Goal: Task Accomplishment & Management: Manage account settings

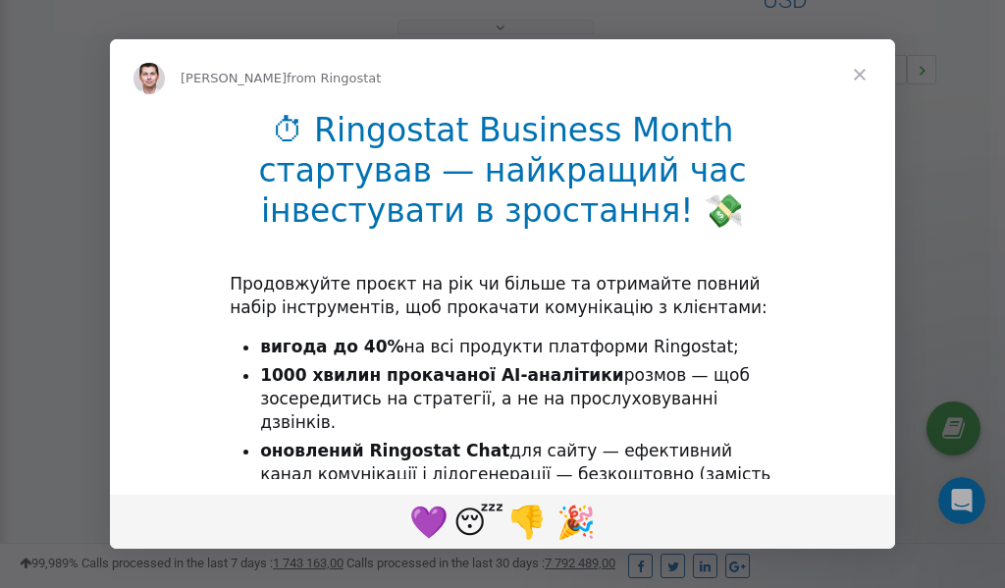
click at [863, 73] on span "Close" at bounding box center [860, 74] width 71 height 71
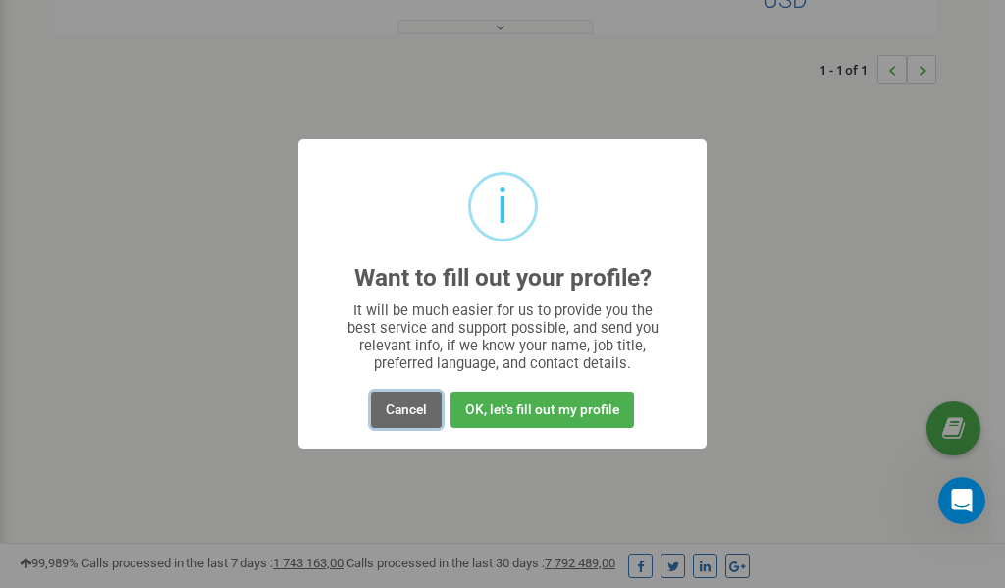
click at [413, 410] on button "Cancel" at bounding box center [406, 410] width 71 height 36
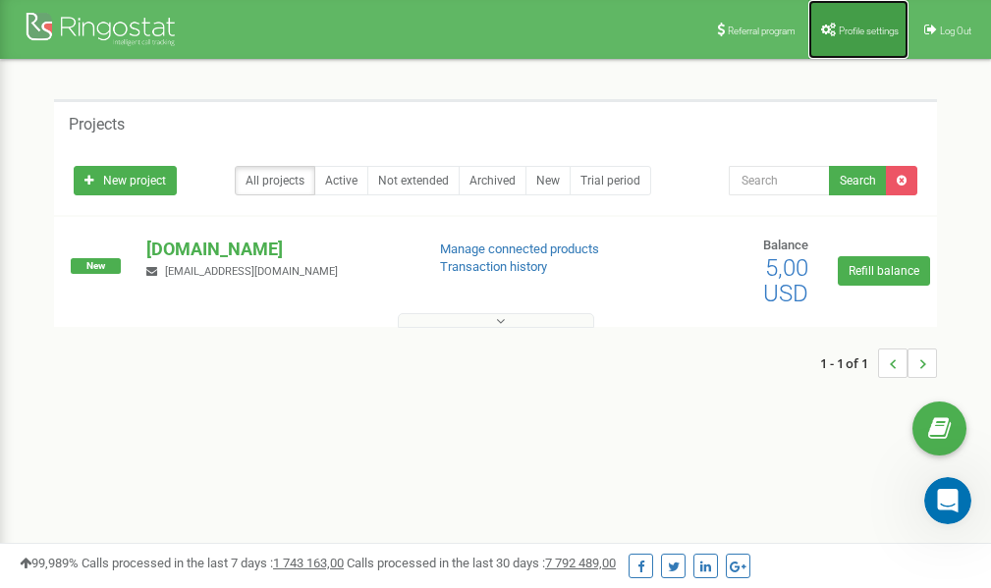
click at [845, 35] on link "Profile settings" at bounding box center [858, 29] width 100 height 59
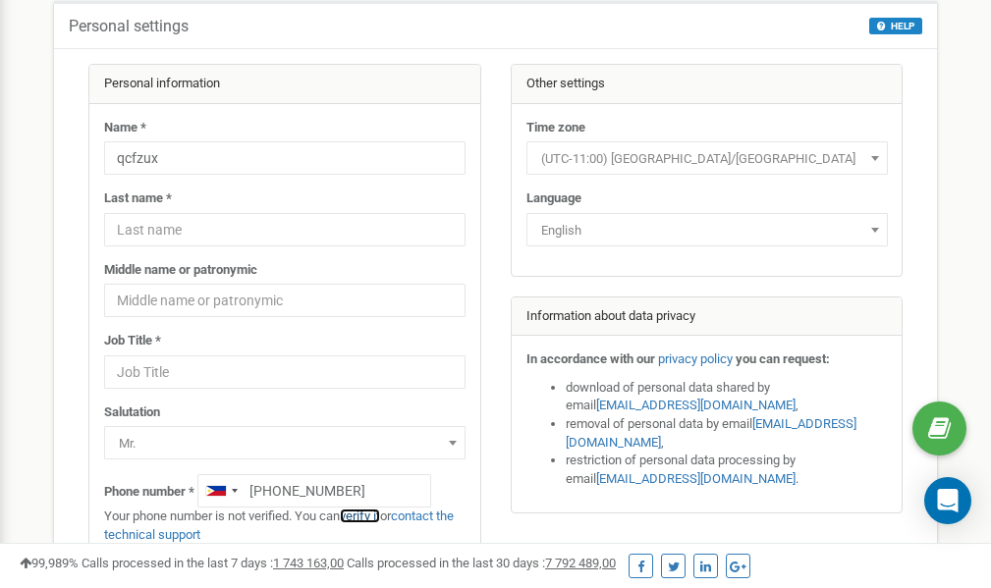
click at [365, 516] on link "verify it" at bounding box center [360, 516] width 40 height 15
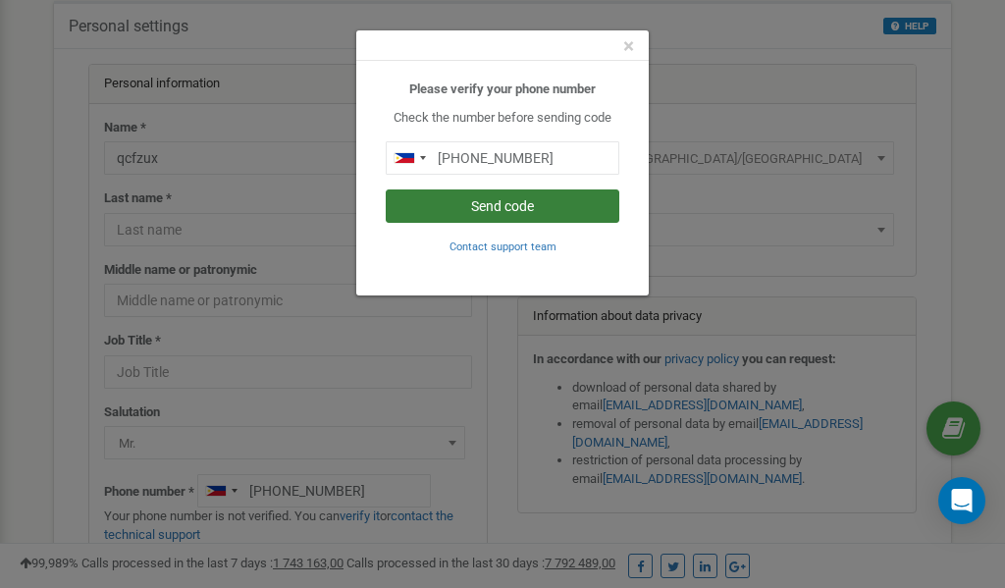
click at [446, 203] on button "Send code" at bounding box center [503, 206] width 234 height 33
